Goal: Transaction & Acquisition: Subscribe to service/newsletter

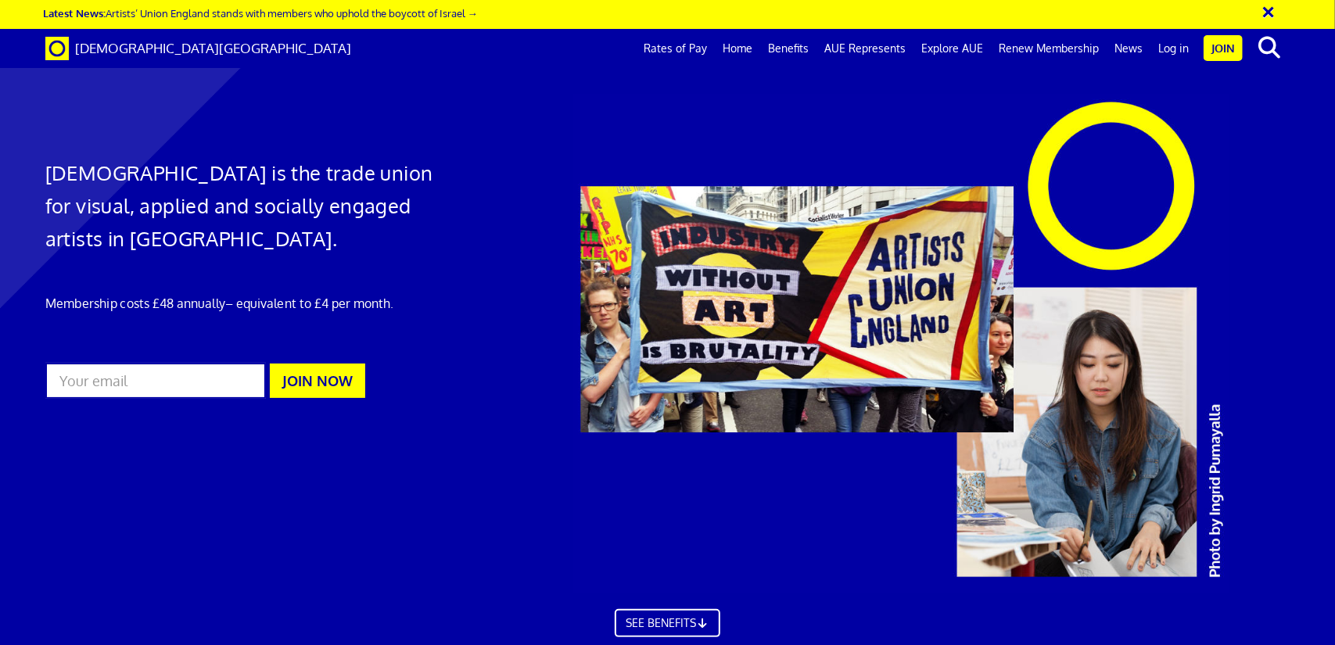
scroll to position [0, 17]
click at [693, 48] on link "Rates of Pay" at bounding box center [675, 48] width 79 height 39
click at [167, 379] on input "email" at bounding box center [155, 381] width 221 height 36
type input "arkitekdesalisa@yahoo.com"
click at [325, 373] on button "JOIN NOW" at bounding box center [317, 381] width 95 height 34
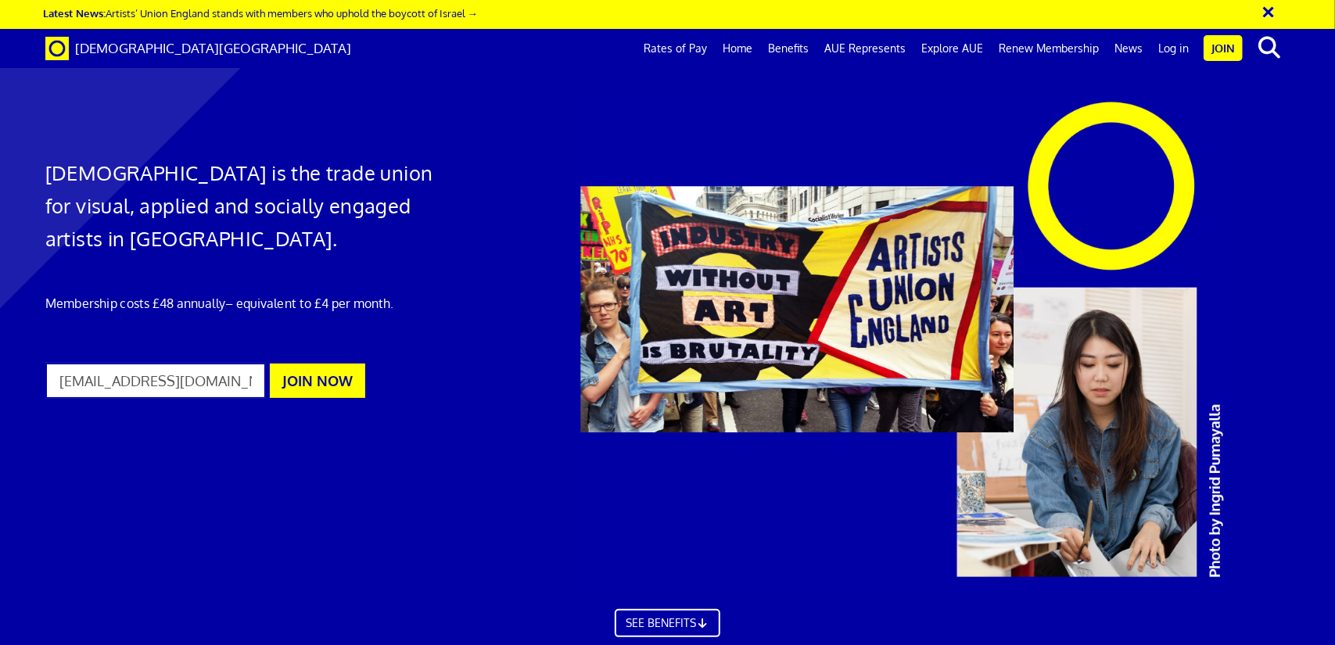
scroll to position [1408, 0]
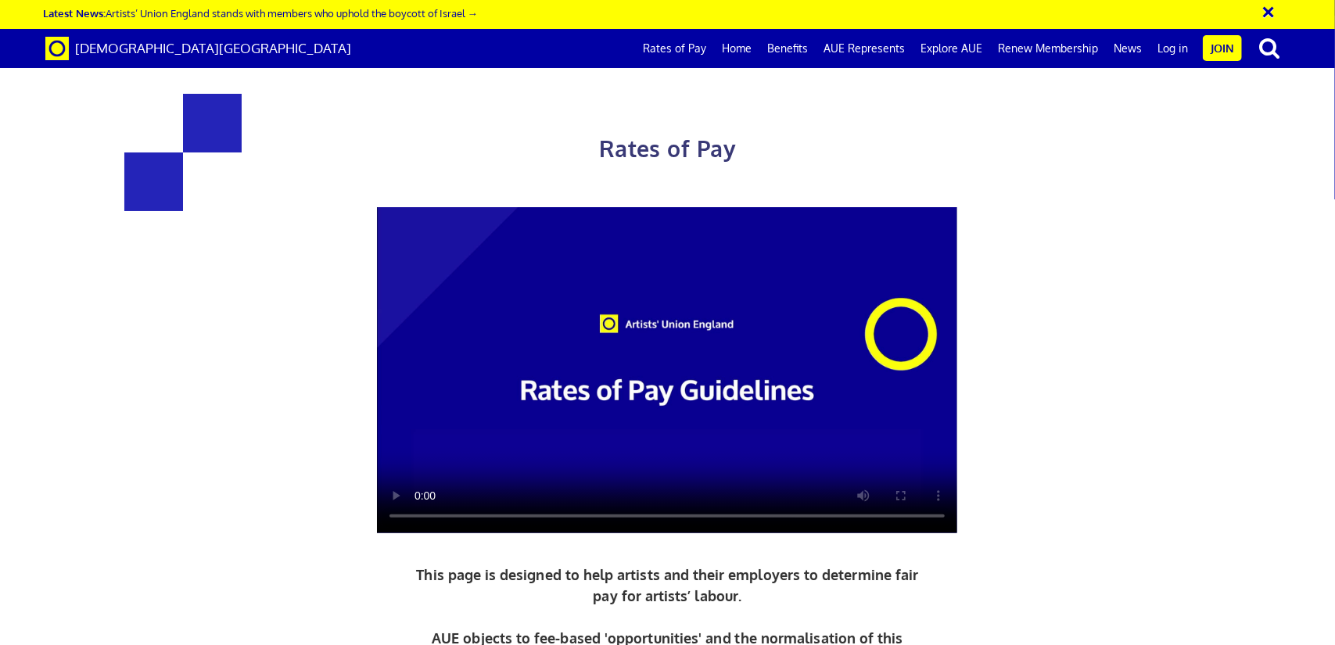
scroll to position [156, 0]
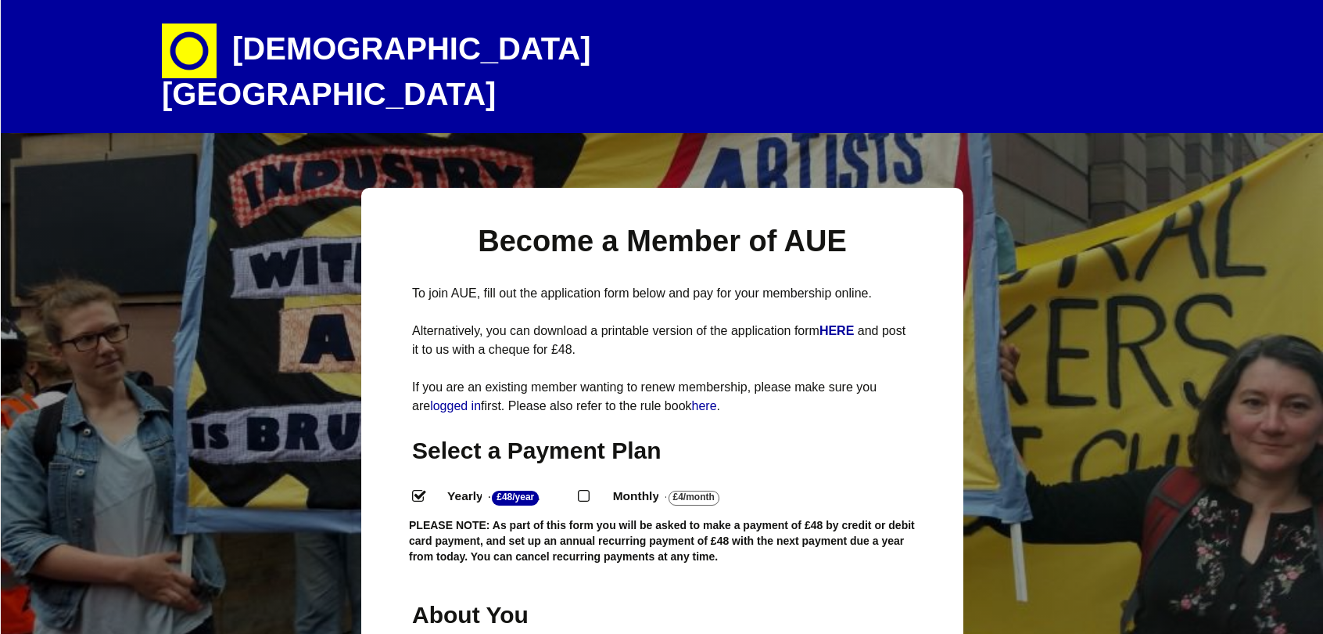
select select
